Goal: Browse casually

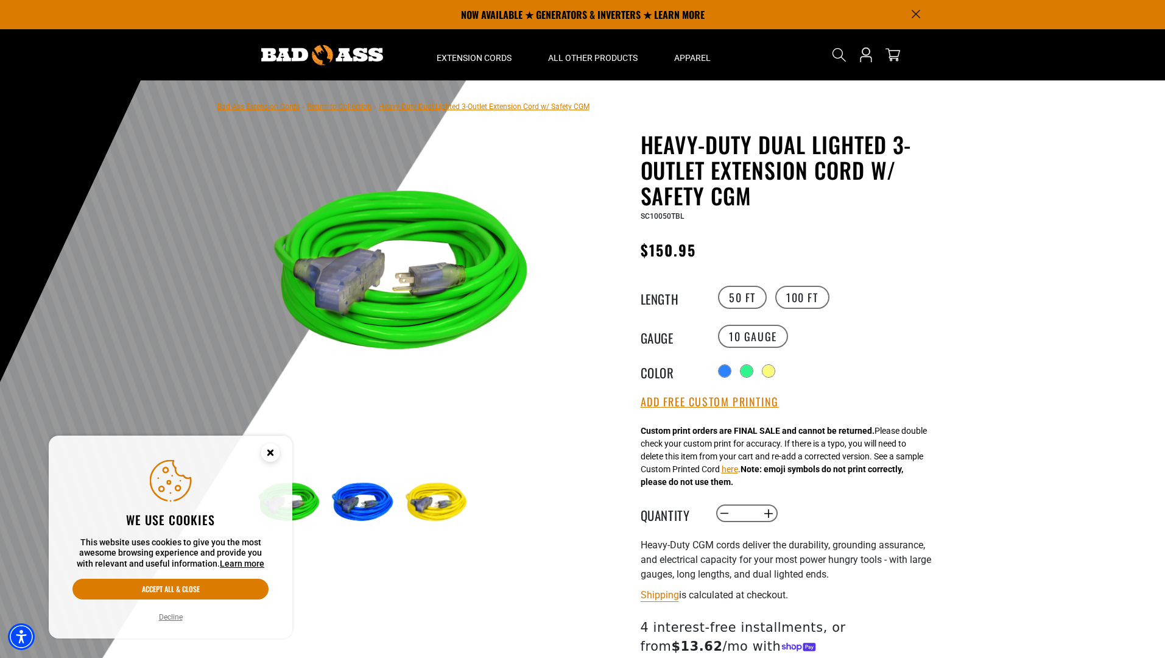
select select "**********"
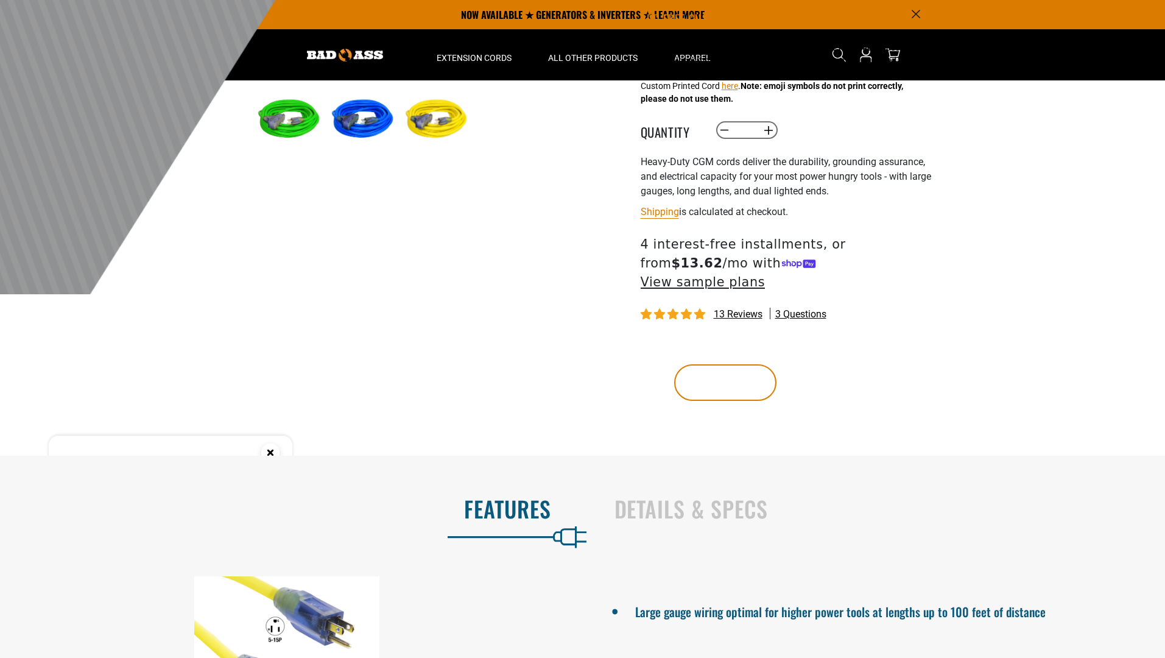
scroll to position [482, 0]
